Goal: Navigation & Orientation: Find specific page/section

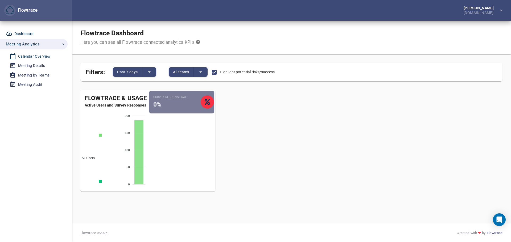
click at [31, 57] on div "Calendar Overview" at bounding box center [34, 56] width 33 height 7
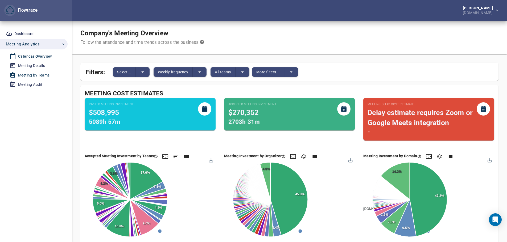
click at [37, 73] on div "Meeting by Teams" at bounding box center [33, 75] width 31 height 7
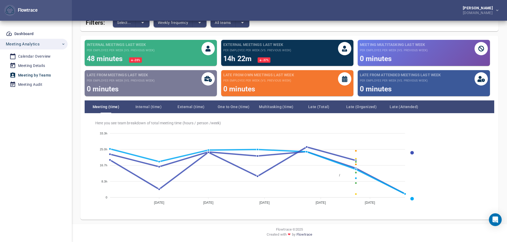
scroll to position [50, 0]
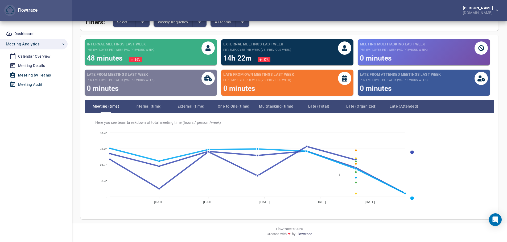
click at [31, 82] on div "Meeting Audit" at bounding box center [30, 84] width 24 height 7
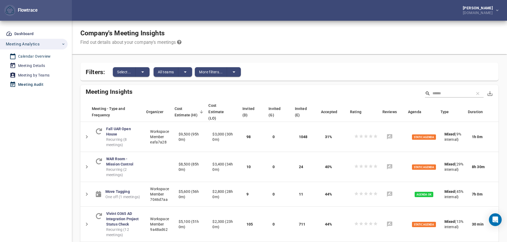
click at [32, 56] on div "Calendar Overview" at bounding box center [34, 56] width 33 height 7
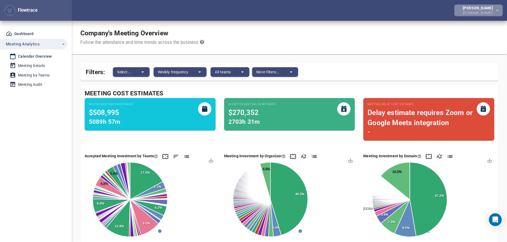
click at [497, 9] on icon "button" at bounding box center [497, 11] width 2 height 4
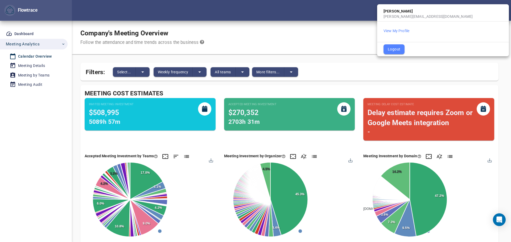
click at [276, 16] on div at bounding box center [255, 121] width 511 height 242
